Goal: Task Accomplishment & Management: Use online tool/utility

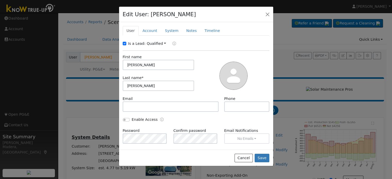
scroll to position [31, 0]
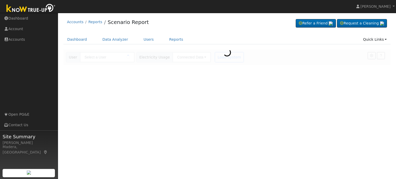
type input "[PERSON_NAME]"
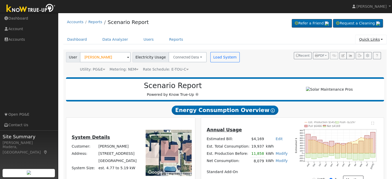
click at [370, 40] on link "Quick Links" at bounding box center [370, 40] width 31 height 10
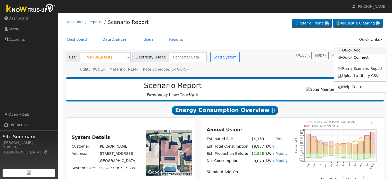
click at [356, 50] on link "Quick Add" at bounding box center [360, 50] width 52 height 7
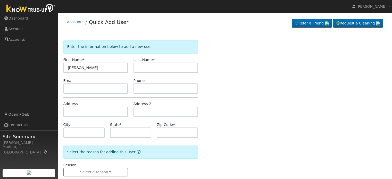
type input "[PERSON_NAME]"
type input "Kazarian"
click at [115, 89] on input "text" at bounding box center [95, 88] width 65 height 10
click at [101, 109] on input "text" at bounding box center [95, 112] width 65 height 10
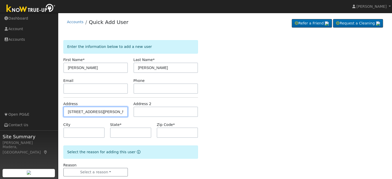
type input "2202 East Hogan Avenue"
type input "Fresno"
type input "CA"
type input "93730"
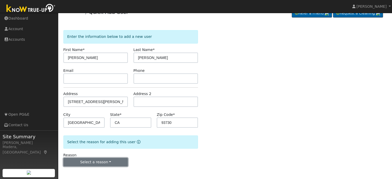
click at [108, 161] on button "Select a reason" at bounding box center [95, 162] width 65 height 9
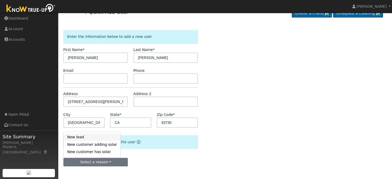
click at [82, 138] on link "New lead" at bounding box center [92, 137] width 57 height 7
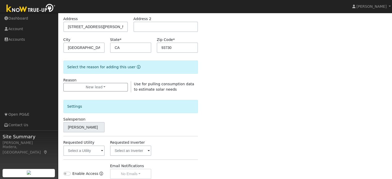
scroll to position [85, 0]
click at [81, 151] on input "text" at bounding box center [83, 150] width 41 height 10
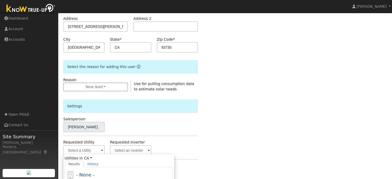
click at [151, 124] on div "Salesperson Teddy Perez" at bounding box center [131, 124] width 140 height 16
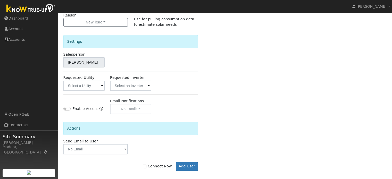
scroll to position [154, 0]
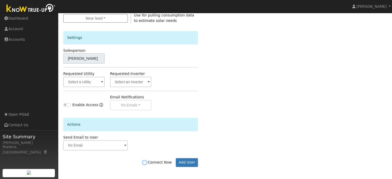
click at [146, 161] on input "Connect Now" at bounding box center [145, 163] width 4 height 4
checkbox input "true"
click at [186, 160] on button "Add User" at bounding box center [187, 162] width 22 height 9
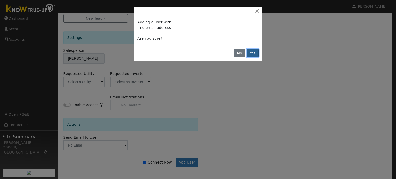
click at [253, 55] on button "Yes" at bounding box center [252, 53] width 12 height 9
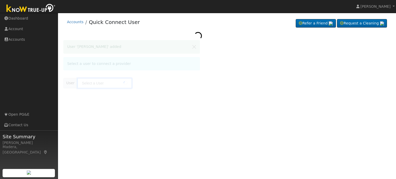
type input "Andrew Kazarian"
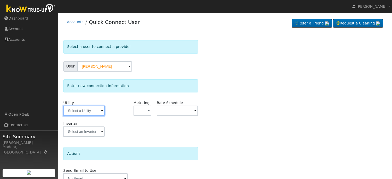
click at [76, 110] on input "text" at bounding box center [83, 111] width 41 height 10
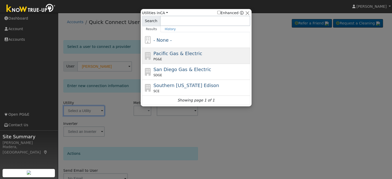
click at [180, 58] on div "PG&E" at bounding box center [201, 59] width 96 height 5
type input "PG&E"
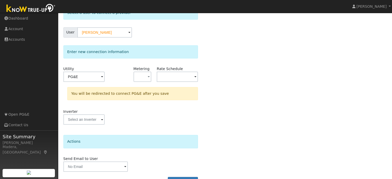
scroll to position [48, 0]
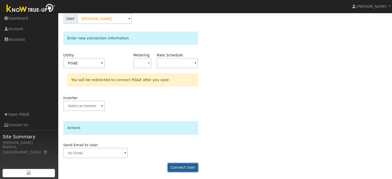
click at [184, 167] on button "Connect User" at bounding box center [183, 167] width 30 height 9
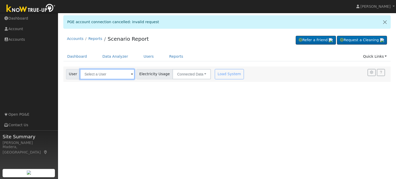
click at [114, 75] on input "text" at bounding box center [107, 74] width 55 height 10
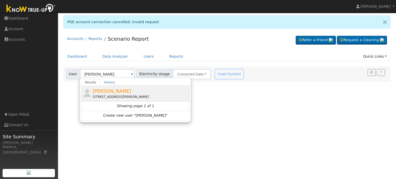
click at [101, 92] on span "[PERSON_NAME]" at bounding box center [111, 90] width 39 height 5
type input "[PERSON_NAME]"
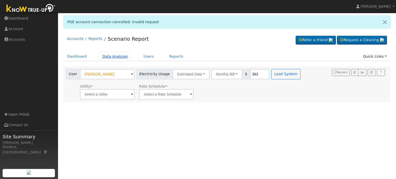
click at [123, 60] on link "Data Analyzer" at bounding box center [114, 57] width 33 height 10
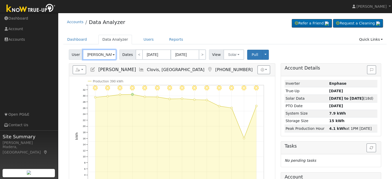
click at [98, 55] on input "Tina Waldron" at bounding box center [99, 54] width 33 height 10
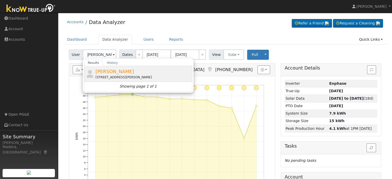
click at [107, 71] on span "Andrew Kazarian" at bounding box center [114, 71] width 39 height 5
type input "[PERSON_NAME]"
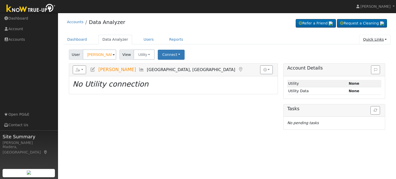
click at [374, 40] on link "Quick Links" at bounding box center [374, 40] width 31 height 10
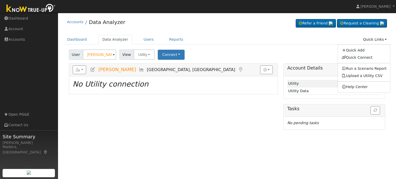
click at [360, 61] on div "Quick Add Quick Connect Run a Scenario Report Upload a Utility CSV Help Center" at bounding box center [363, 69] width 53 height 48
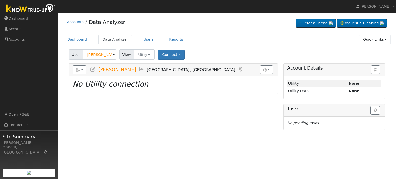
click at [376, 40] on link "Quick Links" at bounding box center [374, 40] width 31 height 10
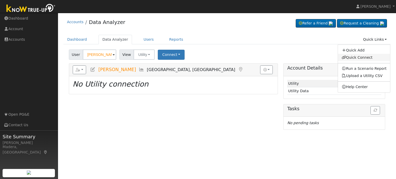
click at [368, 58] on link "Quick Connect" at bounding box center [364, 57] width 52 height 7
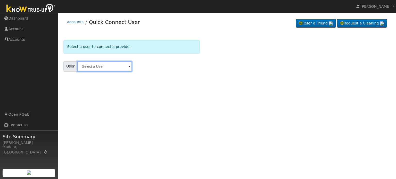
click at [89, 70] on input "text" at bounding box center [104, 66] width 55 height 10
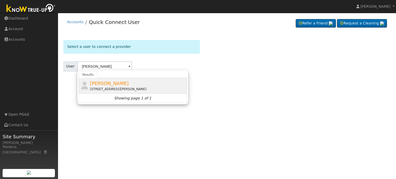
click at [105, 84] on span "[PERSON_NAME]" at bounding box center [109, 83] width 39 height 5
type input "[PERSON_NAME]"
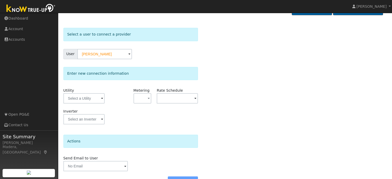
scroll to position [26, 0]
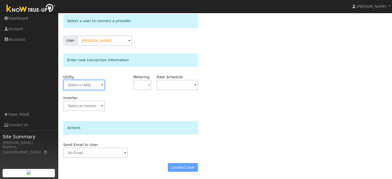
click at [88, 84] on input "text" at bounding box center [83, 85] width 41 height 10
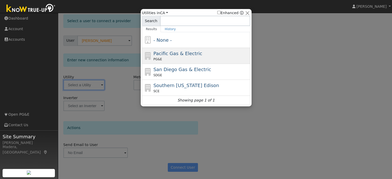
click at [173, 56] on span "Pacific Gas & Electric" at bounding box center [177, 53] width 49 height 5
type input "PG&E"
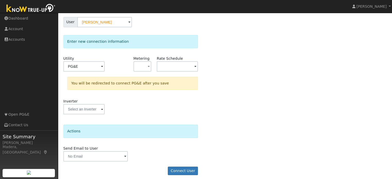
scroll to position [48, 0]
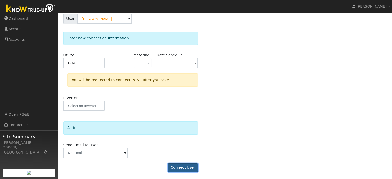
click at [190, 166] on button "Connect User" at bounding box center [183, 167] width 30 height 9
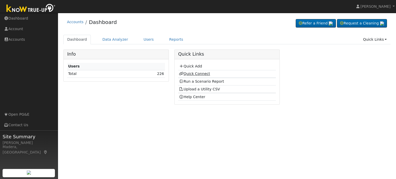
click at [196, 73] on link "Quick Connect" at bounding box center [194, 74] width 31 height 4
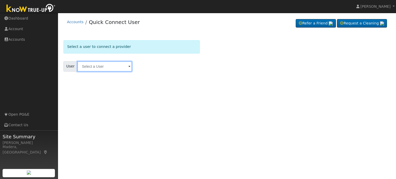
click at [103, 66] on input "text" at bounding box center [104, 66] width 55 height 10
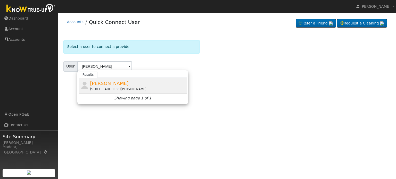
click at [102, 81] on span "[PERSON_NAME]" at bounding box center [109, 83] width 39 height 5
type input "[PERSON_NAME]"
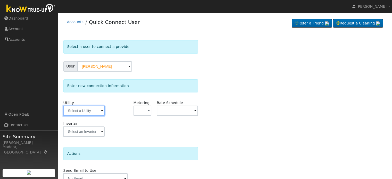
click at [85, 111] on input "text" at bounding box center [83, 111] width 41 height 10
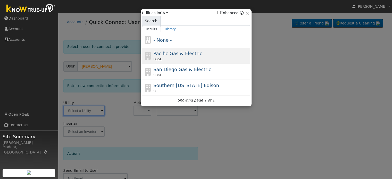
click at [180, 52] on span "Pacific Gas & Electric" at bounding box center [177, 53] width 49 height 5
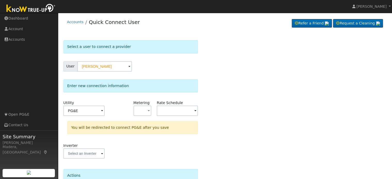
type input "PG&E"
click at [224, 90] on div "Select a user to connect a provider User [PERSON_NAME] Account Default Account …" at bounding box center [224, 132] width 323 height 184
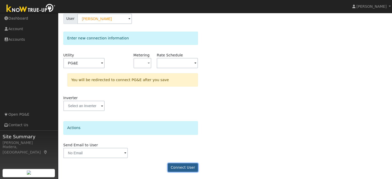
click at [188, 165] on button "Connect User" at bounding box center [183, 167] width 30 height 9
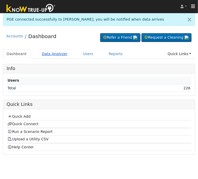
click at [57, 50] on link "Data Analyzer" at bounding box center [54, 54] width 33 height 10
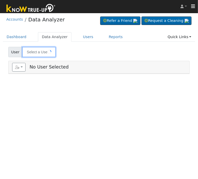
type input "[PERSON_NAME]"
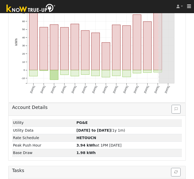
scroll to position [166, 0]
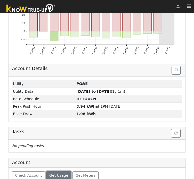
click at [49, 173] on span "Get Usage" at bounding box center [58, 175] width 19 height 4
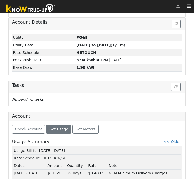
drag, startPoint x: 60, startPoint y: 140, endPoint x: 13, endPoint y: 140, distance: 46.9
click at [13, 147] on td "Usage Bill for [DATE]-[DATE]" at bounding box center [97, 150] width 168 height 7
copy td "Usage Bill for [DATE]-[DATE]"
click at [178, 140] on link "<< Older" at bounding box center [171, 142] width 17 height 4
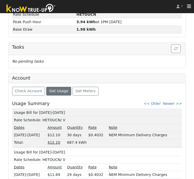
scroll to position [251, 0]
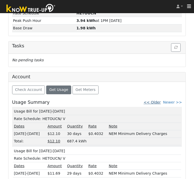
click at [159, 100] on link "<< Older" at bounding box center [151, 102] width 17 height 4
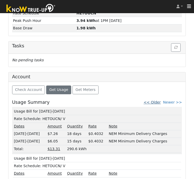
click at [160, 100] on link "<< Older" at bounding box center [151, 102] width 17 height 4
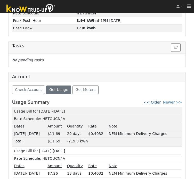
click at [158, 100] on link "<< Older" at bounding box center [151, 102] width 17 height 4
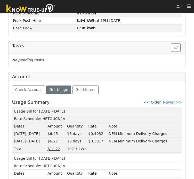
click at [159, 100] on link "<< Older" at bounding box center [151, 102] width 17 height 4
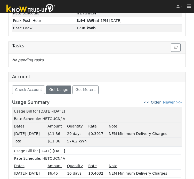
click at [160, 100] on link "<< Older" at bounding box center [151, 102] width 17 height 4
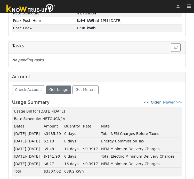
click at [160, 100] on link "<< Older" at bounding box center [151, 102] width 17 height 4
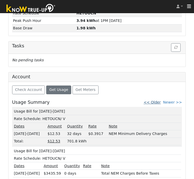
click at [158, 100] on link "<< Older" at bounding box center [151, 102] width 17 height 4
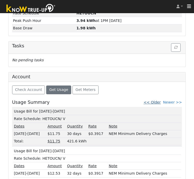
click at [160, 100] on link "<< Older" at bounding box center [151, 102] width 17 height 4
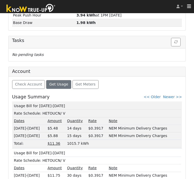
scroll to position [256, 0]
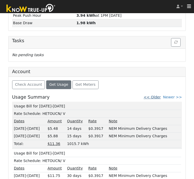
click at [156, 95] on link "<< Older" at bounding box center [151, 97] width 17 height 4
drag, startPoint x: 62, startPoint y: 96, endPoint x: 13, endPoint y: 95, distance: 48.7
click at [13, 102] on td "Usage Bill for 08/14-09/14/24" at bounding box center [97, 105] width 168 height 7
copy td "Usage Bill for 08/14-09/14/24"
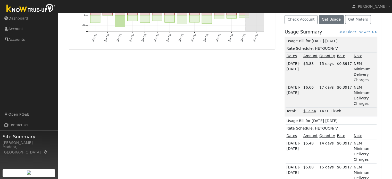
scroll to position [0, 0]
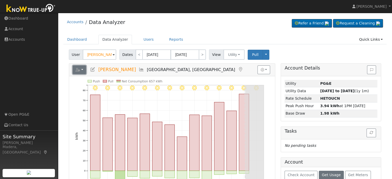
click at [82, 69] on button "button" at bounding box center [80, 69] width 14 height 9
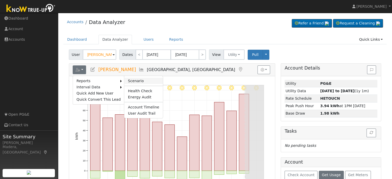
click at [126, 80] on link "Scenario" at bounding box center [143, 81] width 38 height 6
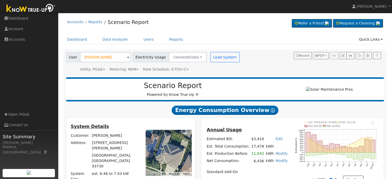
click at [126, 80] on div "Scenario Report Powered by Know True-Up ®" at bounding box center [225, 89] width 318 height 24
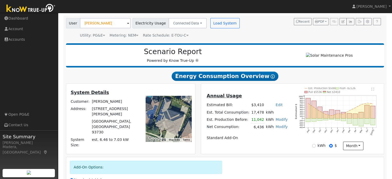
scroll to position [35, 0]
